Goal: Task Accomplishment & Management: Manage account settings

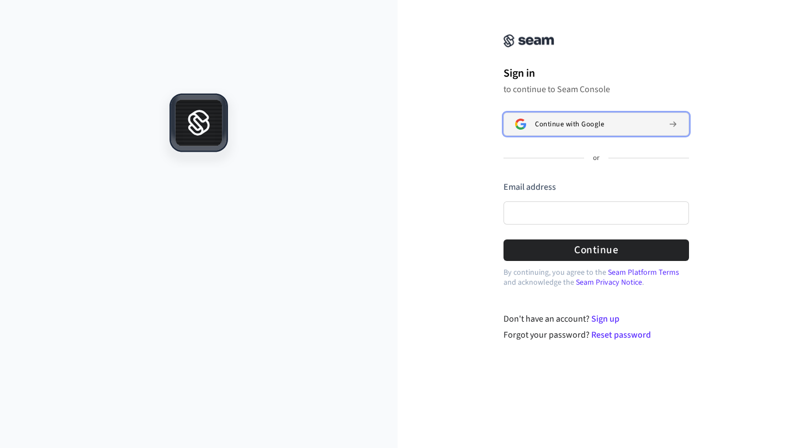
click at [567, 121] on span "Continue with Google" at bounding box center [569, 124] width 69 height 9
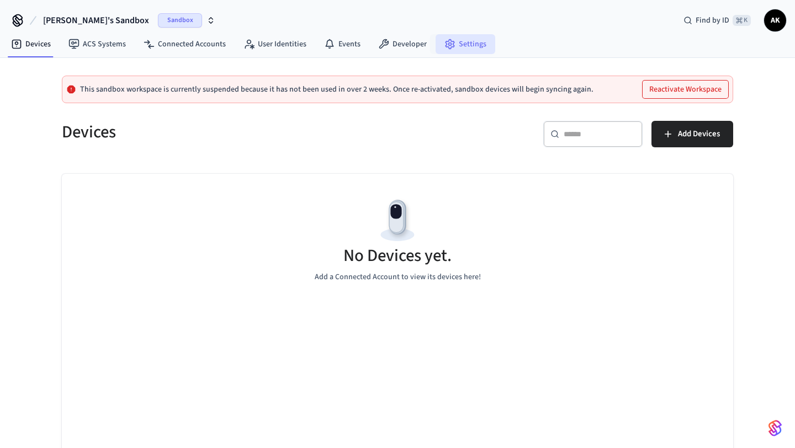
click at [472, 48] on link "Settings" at bounding box center [465, 44] width 60 height 20
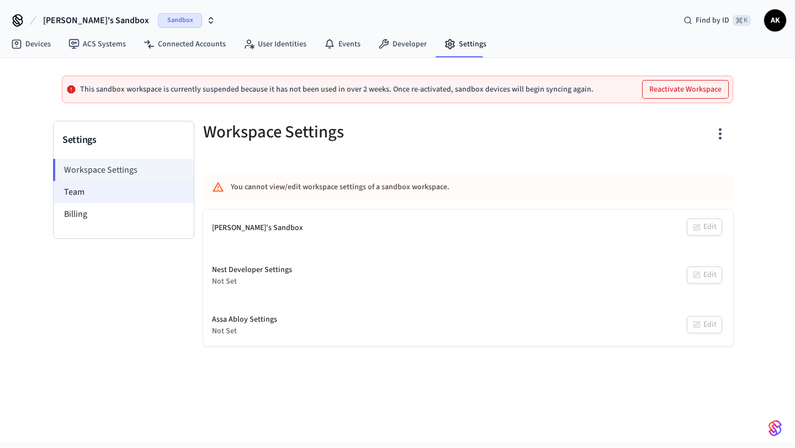
click at [110, 183] on li "Team" at bounding box center [124, 192] width 140 height 22
click at [81, 198] on li "Team" at bounding box center [124, 192] width 140 height 22
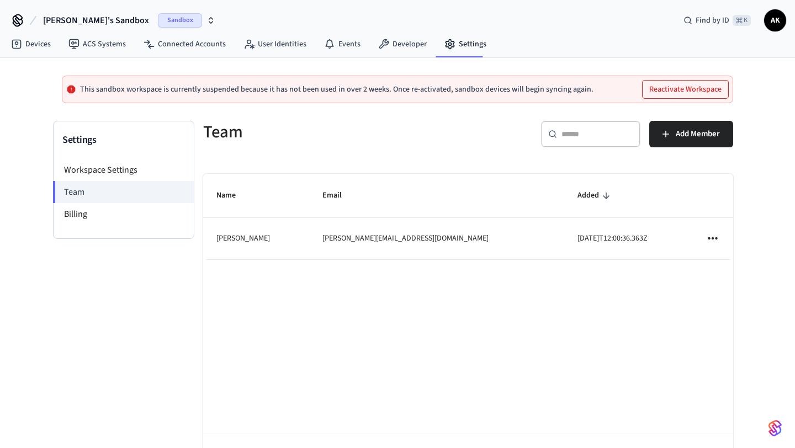
click at [712, 241] on icon "sticky table" at bounding box center [712, 238] width 14 height 14
click at [610, 337] on div at bounding box center [397, 224] width 795 height 448
click at [93, 208] on li "Billing" at bounding box center [124, 214] width 140 height 22
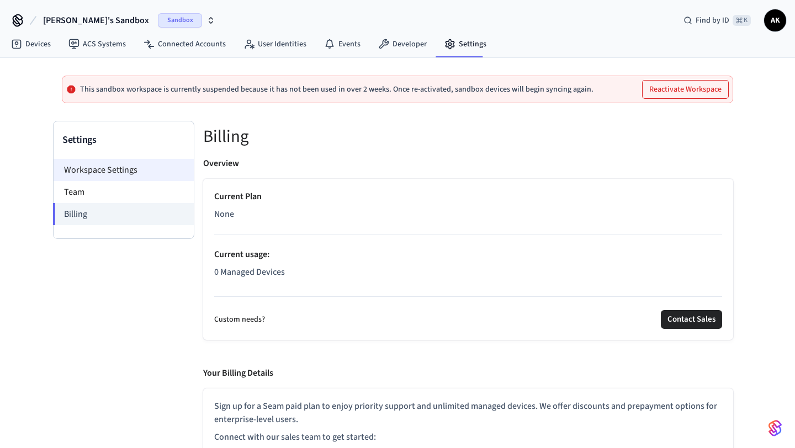
click at [104, 173] on li "Workspace Settings" at bounding box center [124, 170] width 140 height 22
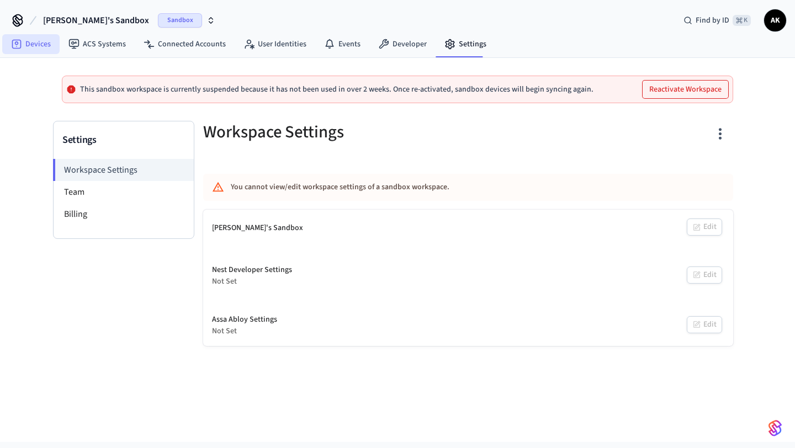
click at [46, 47] on link "Devices" at bounding box center [30, 44] width 57 height 20
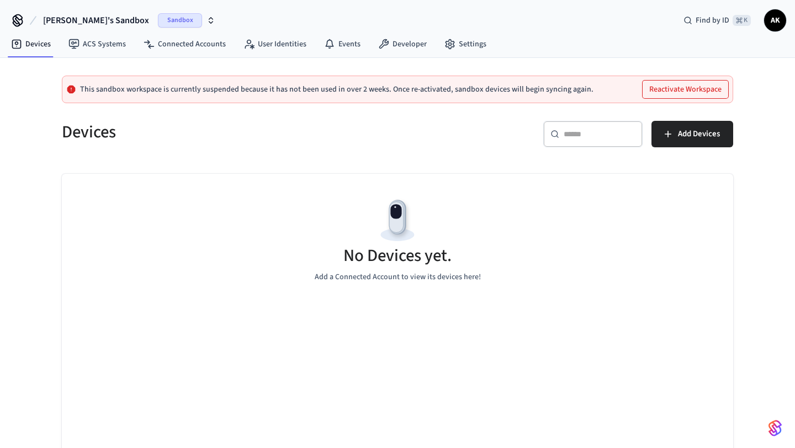
click at [711, 92] on button "Reactivate Workspace" at bounding box center [685, 90] width 86 height 18
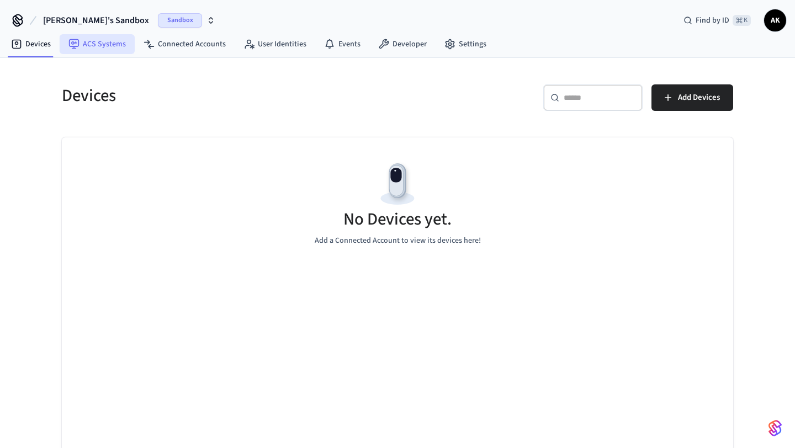
click at [93, 49] on link "ACS Systems" at bounding box center [97, 44] width 75 height 20
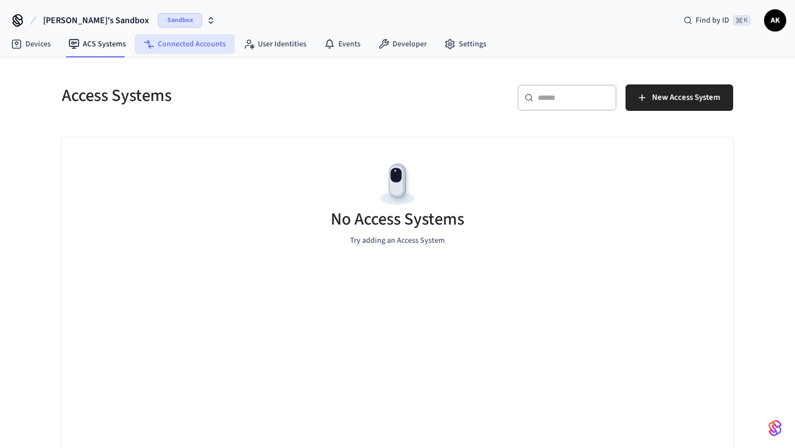
click at [183, 42] on link "Connected Accounts" at bounding box center [185, 44] width 100 height 20
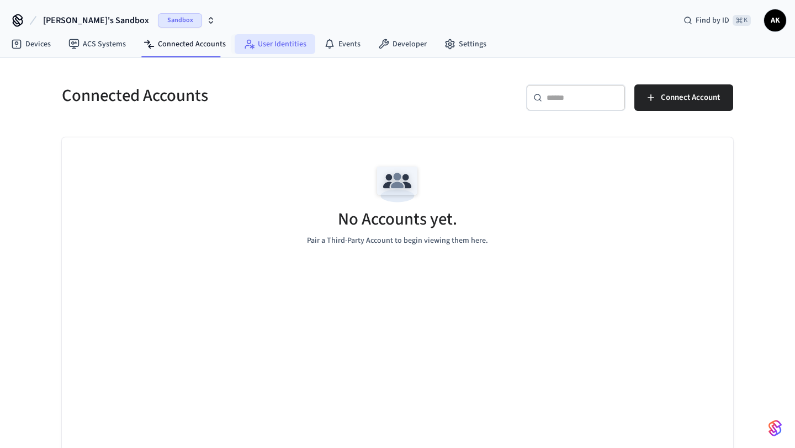
click at [294, 40] on link "User Identities" at bounding box center [275, 44] width 81 height 20
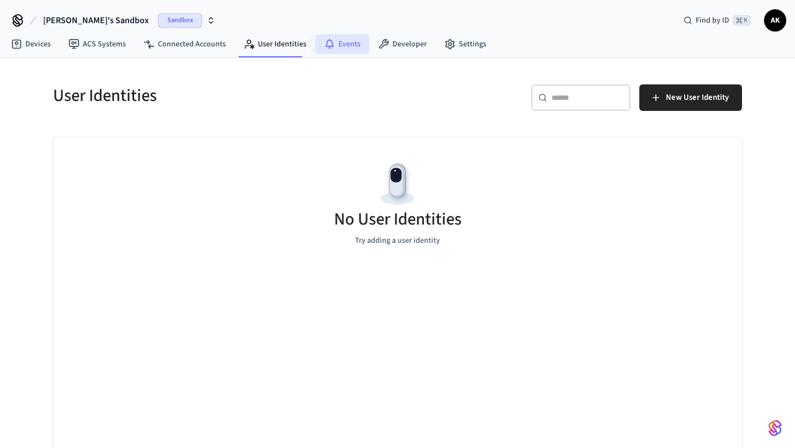
click at [338, 52] on link "Events" at bounding box center [342, 44] width 54 height 20
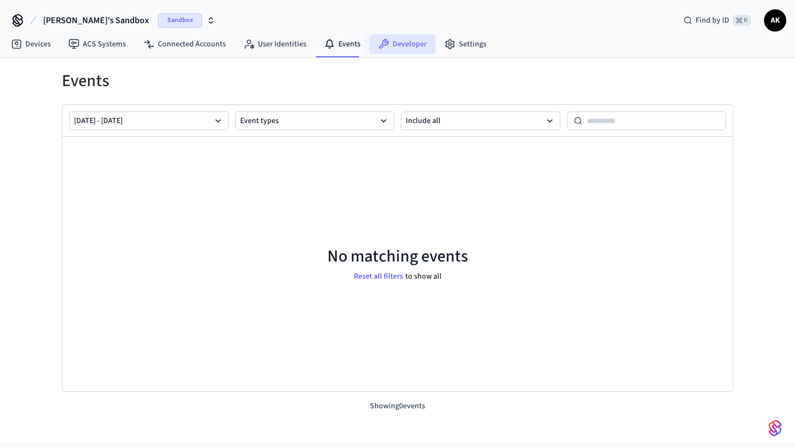
click at [396, 48] on link "Developer" at bounding box center [402, 44] width 66 height 20
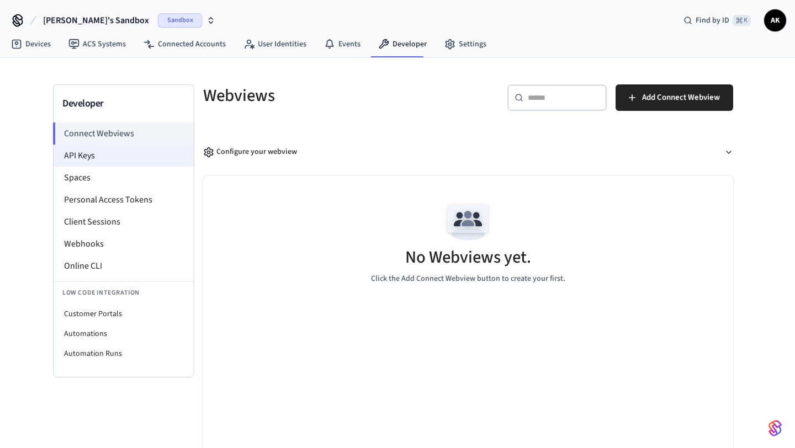
click at [72, 158] on li "API Keys" at bounding box center [124, 156] width 140 height 22
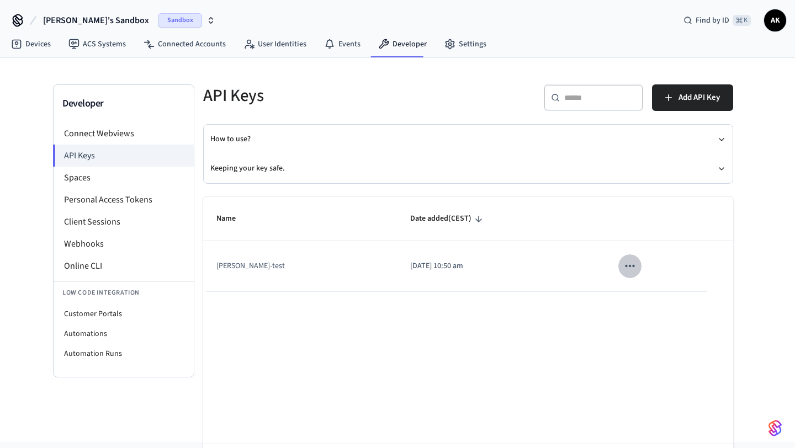
click at [622, 271] on icon "sticky table" at bounding box center [629, 266] width 14 height 14
click at [576, 308] on div at bounding box center [397, 224] width 795 height 448
click at [410, 263] on p "2023/07/09 at 10:50 am" at bounding box center [501, 266] width 182 height 12
click at [436, 265] on p "2023/07/09 at 10:50 am" at bounding box center [501, 266] width 182 height 12
click at [705, 100] on span "Add API Key" at bounding box center [698, 97] width 41 height 14
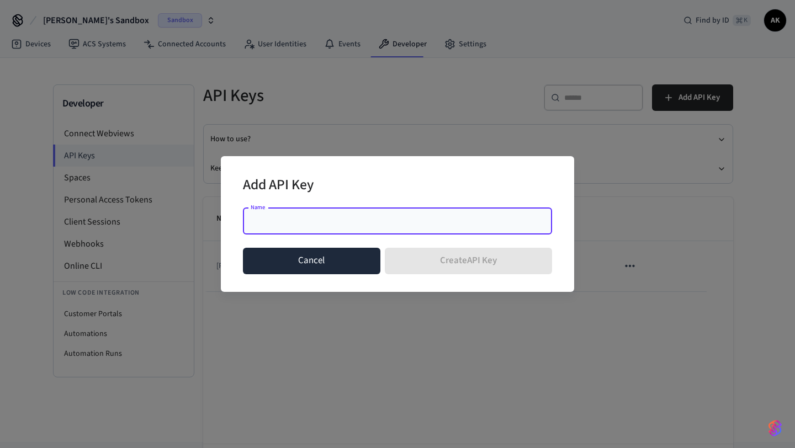
click at [329, 259] on button "Cancel" at bounding box center [311, 261] width 137 height 26
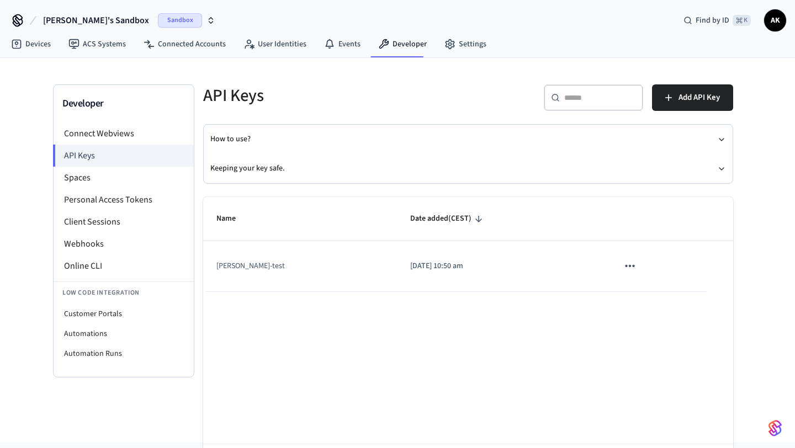
click at [315, 330] on div "Name Date added (CEST) aleksandra-test 2023/07/09 at 10:50 am Rows per page: 10…" at bounding box center [468, 347] width 530 height 300
click at [311, 162] on button "Keeping your key safe." at bounding box center [467, 168] width 515 height 29
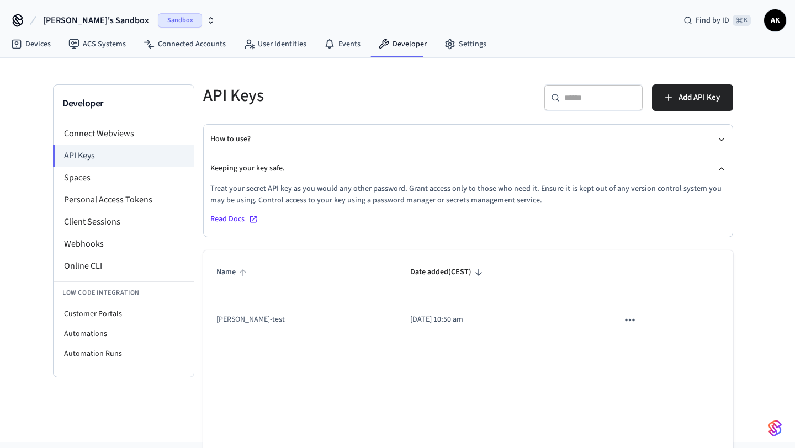
click at [235, 276] on span "Name" at bounding box center [233, 272] width 34 height 17
click at [233, 320] on td "aleksandra-test" at bounding box center [300, 320] width 194 height 50
click at [541, 309] on td "2023/07/09 at 10:50 am" at bounding box center [501, 320] width 208 height 50
click at [115, 178] on li "Spaces" at bounding box center [124, 178] width 140 height 22
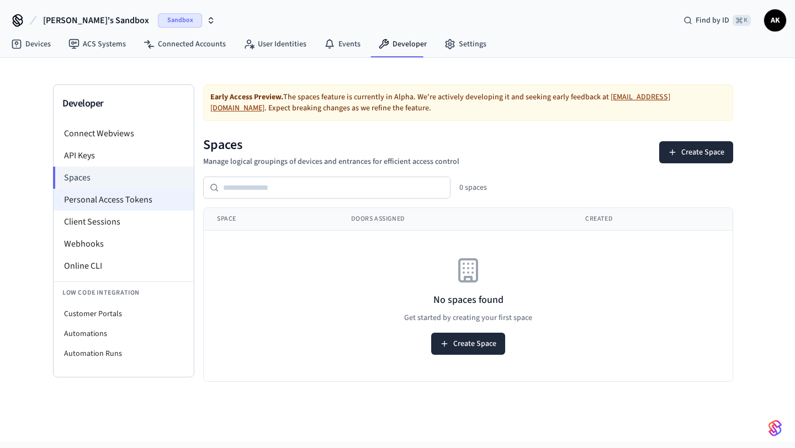
click at [113, 200] on li "Personal Access Tokens" at bounding box center [124, 200] width 140 height 22
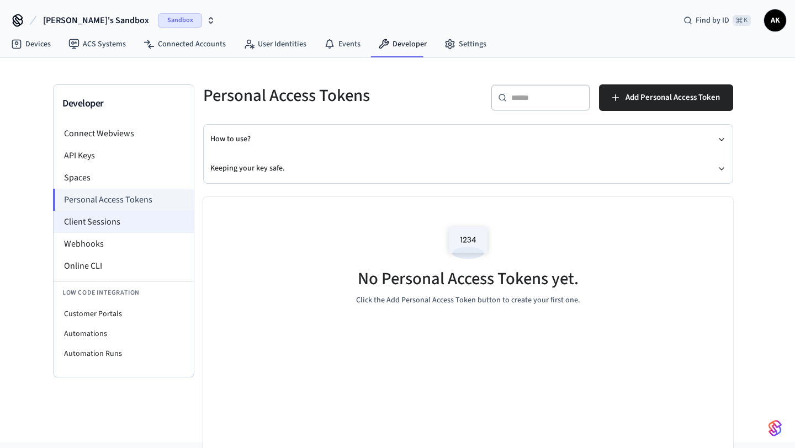
click at [106, 228] on li "Client Sessions" at bounding box center [124, 222] width 140 height 22
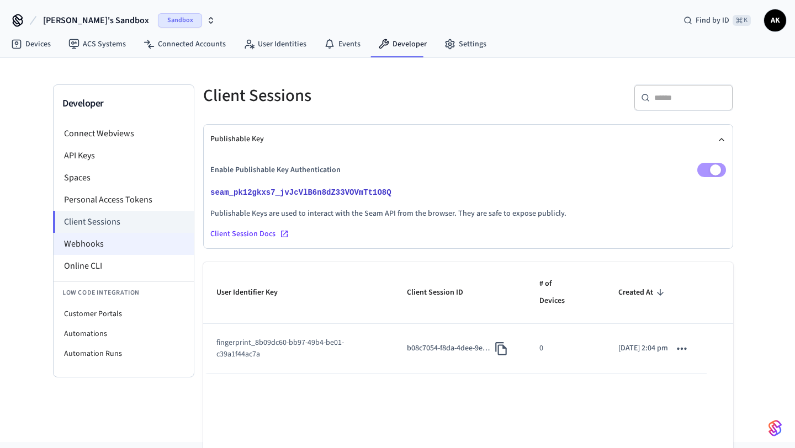
click at [102, 242] on li "Webhooks" at bounding box center [124, 244] width 140 height 22
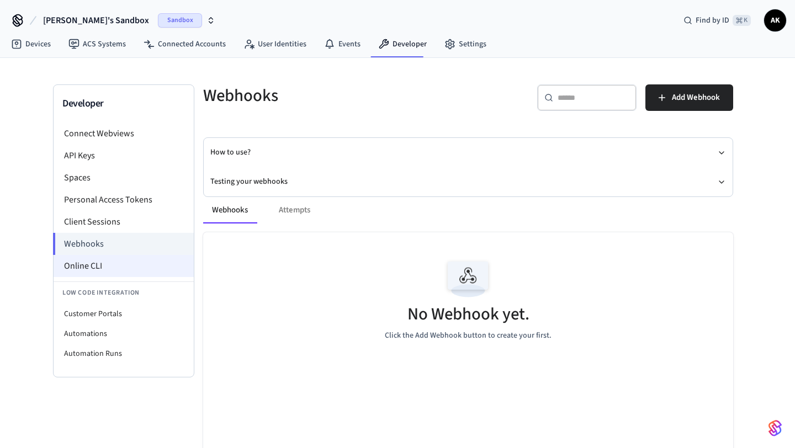
click at [99, 264] on li "Online CLI" at bounding box center [124, 266] width 140 height 22
click at [88, 138] on li "Connect Webviews" at bounding box center [124, 134] width 140 height 22
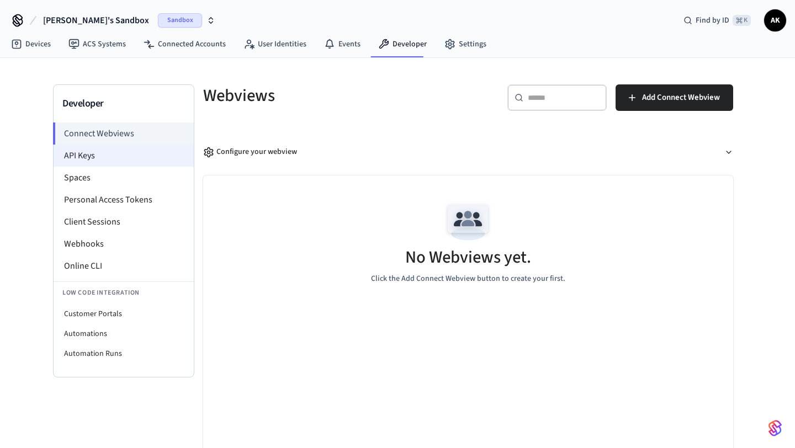
click at [127, 156] on li "API Keys" at bounding box center [124, 156] width 140 height 22
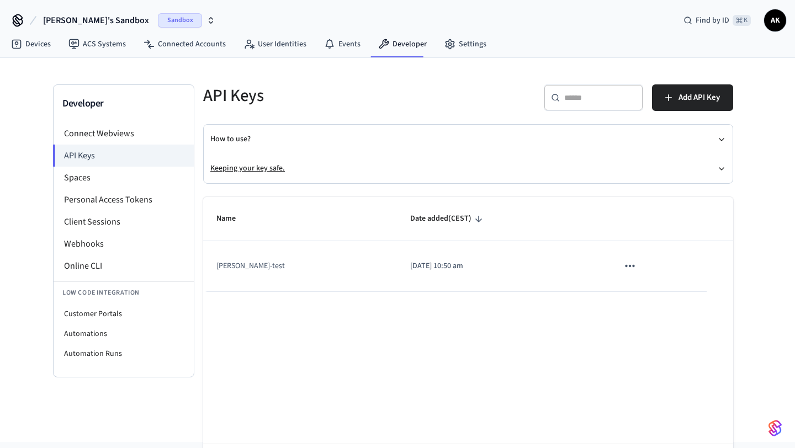
click at [294, 161] on button "Keeping your key safe." at bounding box center [467, 168] width 515 height 29
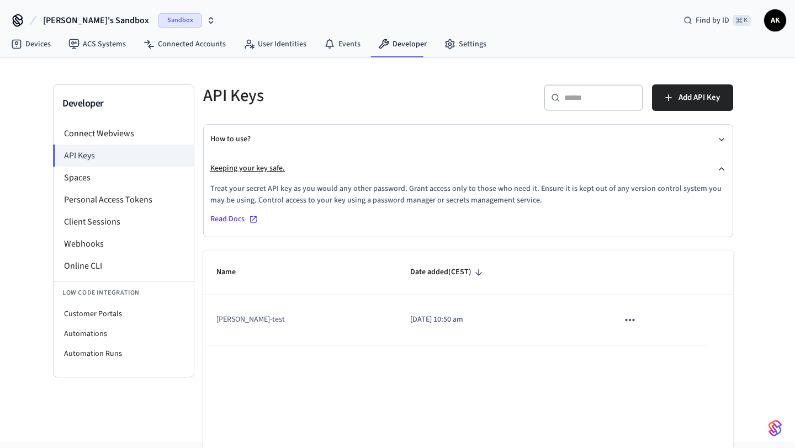
click at [294, 161] on button "Keeping your key safe." at bounding box center [467, 168] width 515 height 29
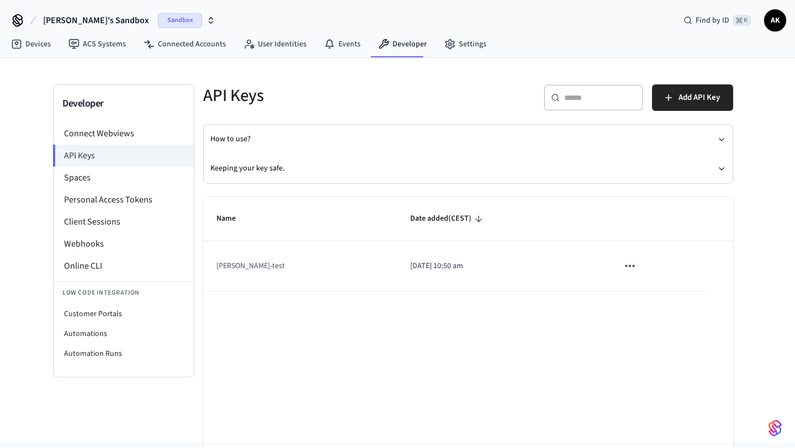
click at [245, 258] on td "aleksandra-test" at bounding box center [300, 266] width 194 height 50
click at [227, 227] on span "Name" at bounding box center [233, 218] width 34 height 17
click at [243, 262] on td "aleksandra-test" at bounding box center [300, 266] width 194 height 50
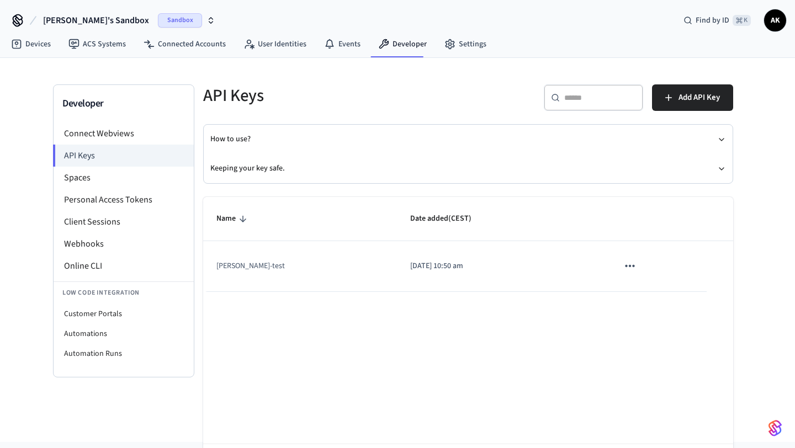
click at [464, 229] on th "Date added (CEST)" at bounding box center [501, 219] width 208 height 44
click at [624, 264] on icon "sticky table" at bounding box center [629, 266] width 14 height 14
click at [542, 317] on div at bounding box center [397, 224] width 795 height 448
click at [663, 98] on icon "button" at bounding box center [668, 97] width 11 height 11
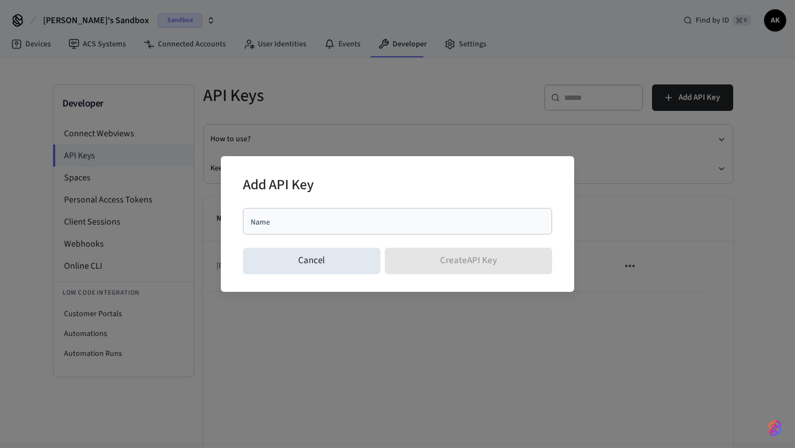
click at [331, 233] on div "Name" at bounding box center [397, 221] width 309 height 26
click at [337, 312] on div "Add API Key Name Name Cancel Create API Key" at bounding box center [397, 224] width 795 height 448
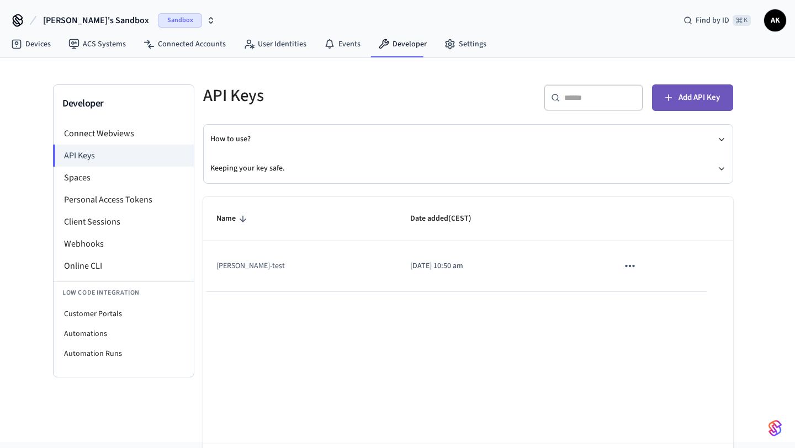
click at [704, 94] on span "Add API Key" at bounding box center [698, 97] width 41 height 14
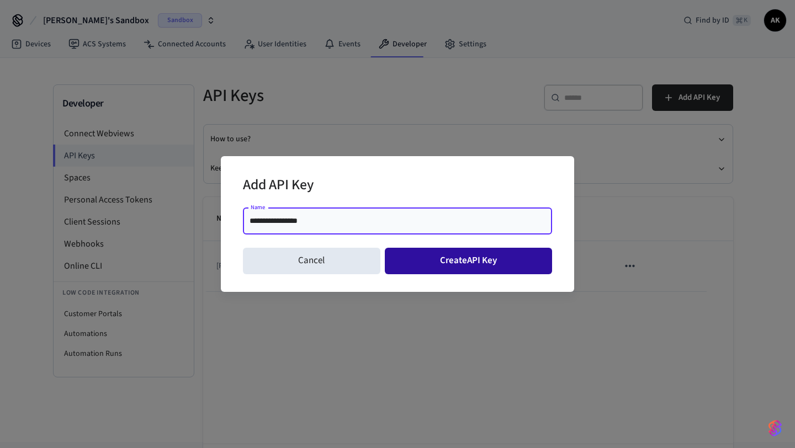
type input "**********"
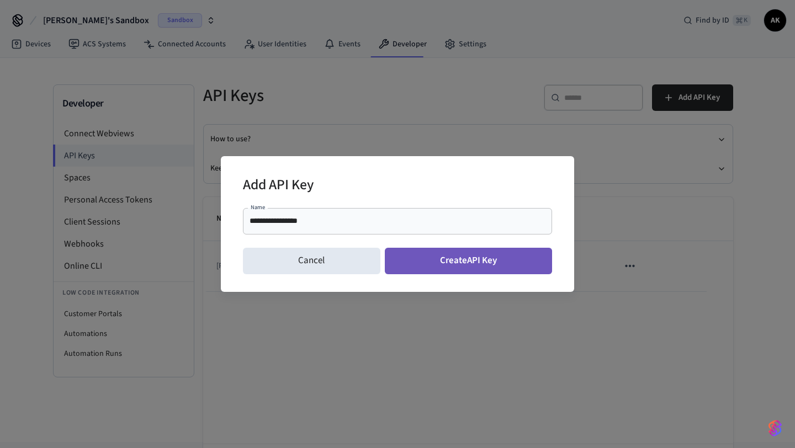
click at [476, 258] on button "Create API Key" at bounding box center [469, 261] width 168 height 26
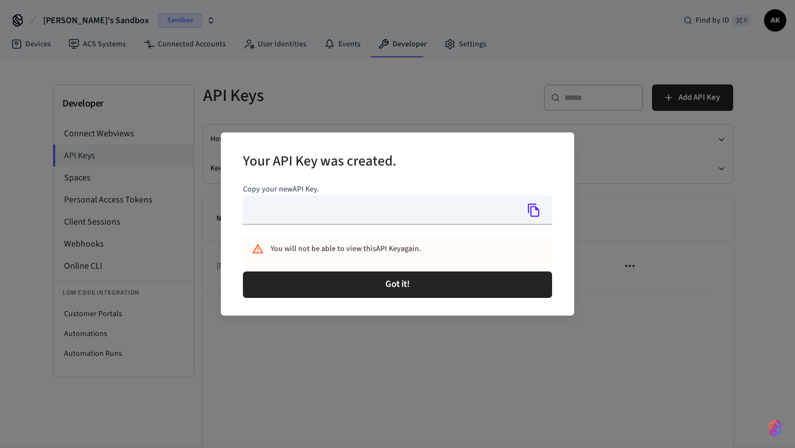
type input "**********"
click at [532, 212] on icon "Copy" at bounding box center [533, 210] width 14 height 14
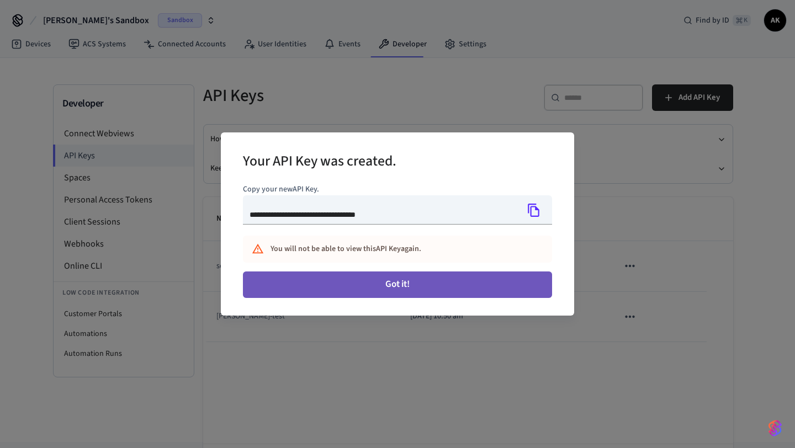
click at [499, 281] on button "Got it!" at bounding box center [397, 284] width 309 height 26
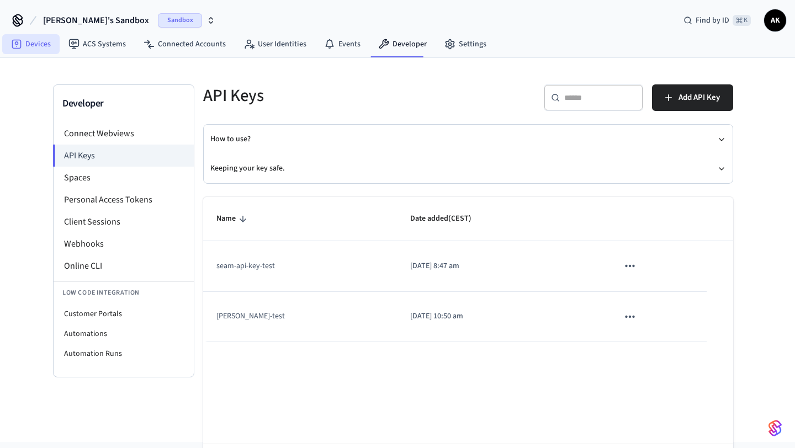
click at [36, 47] on link "Devices" at bounding box center [30, 44] width 57 height 20
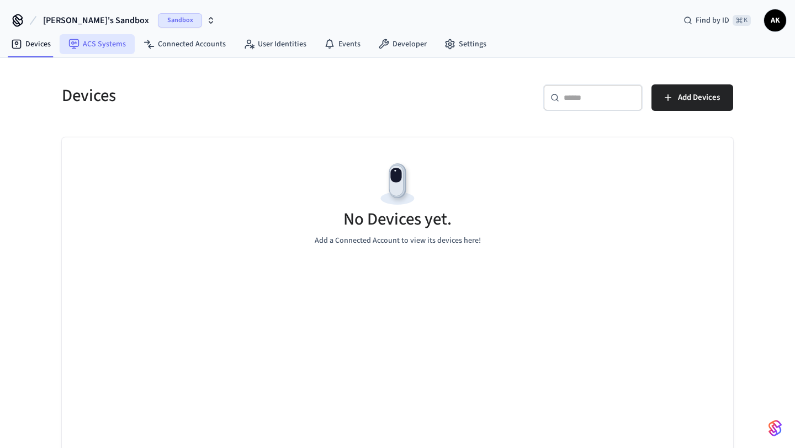
click at [93, 44] on link "ACS Systems" at bounding box center [97, 44] width 75 height 20
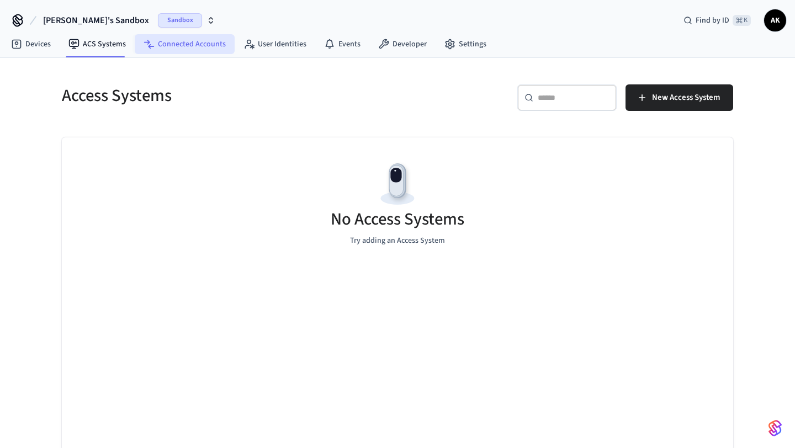
click at [162, 49] on link "Connected Accounts" at bounding box center [185, 44] width 100 height 20
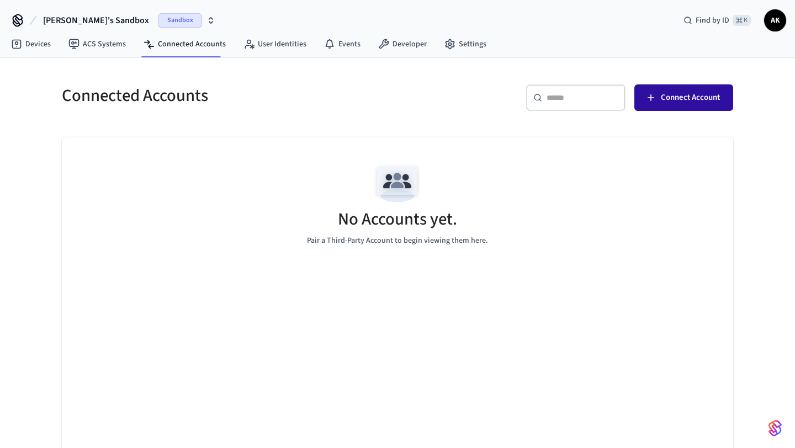
click at [710, 89] on button "Connect Account" at bounding box center [683, 97] width 99 height 26
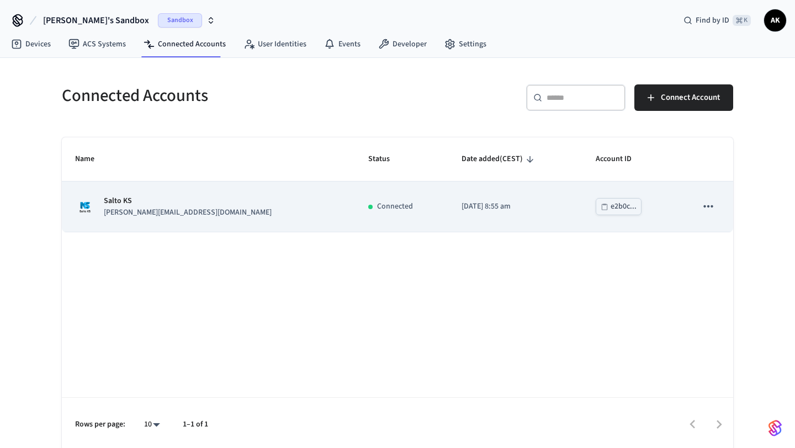
click at [710, 207] on icon "sticky table" at bounding box center [708, 206] width 14 height 14
